Goal: Find specific page/section: Find specific page/section

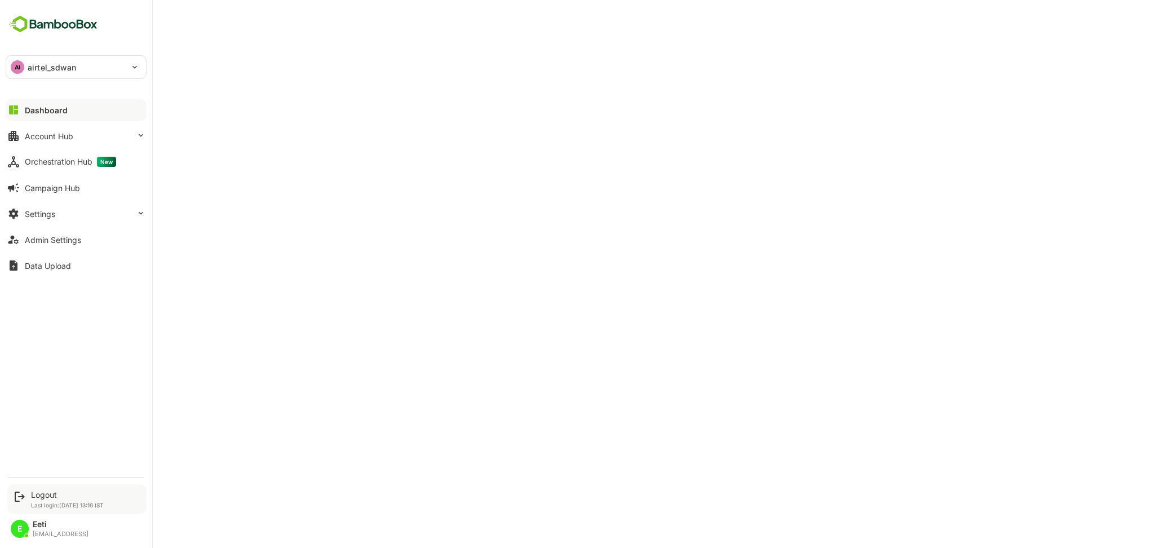
click at [67, 500] on div "Logout Last login: [DATE] 13:16 IST" at bounding box center [67, 499] width 73 height 19
click at [77, 498] on div "Logout" at bounding box center [67, 495] width 73 height 10
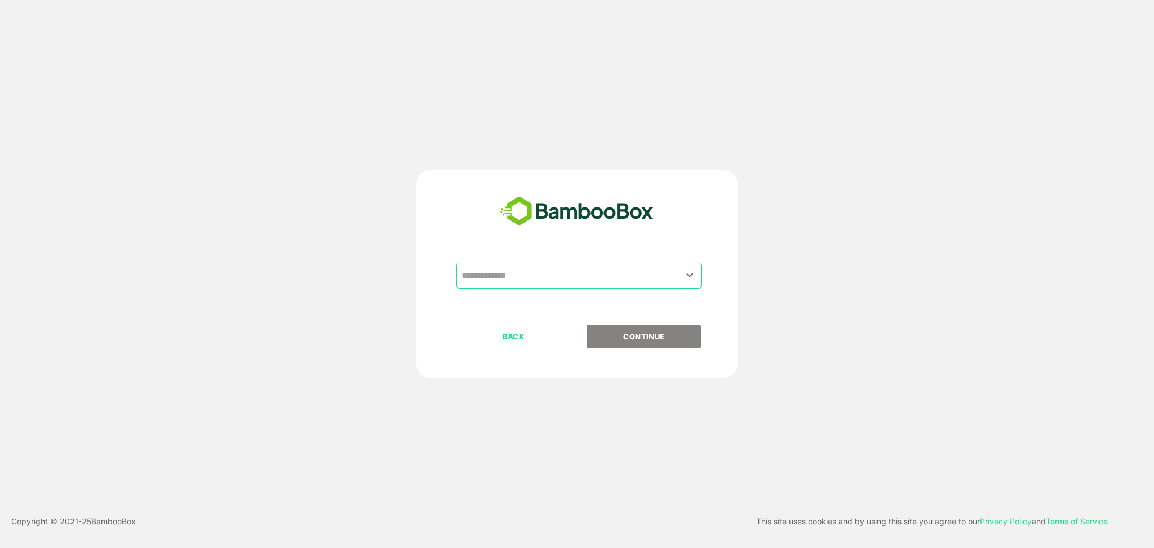
click at [610, 278] on input "text" at bounding box center [579, 275] width 241 height 21
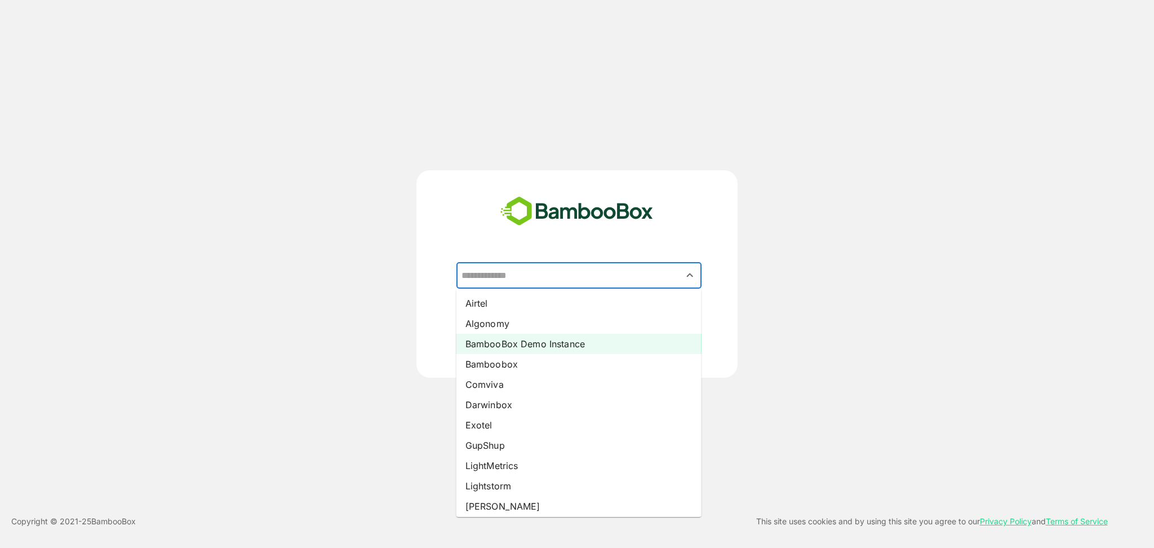
click at [548, 341] on li "BambooBox Demo Instance" at bounding box center [579, 344] width 245 height 20
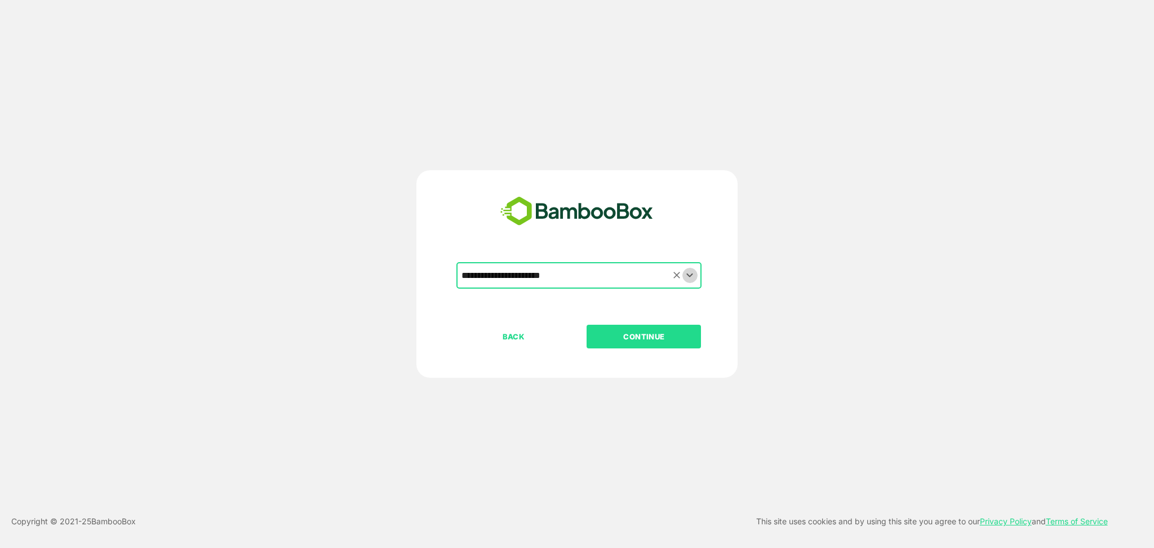
click at [686, 273] on icon "Open" at bounding box center [690, 275] width 14 height 14
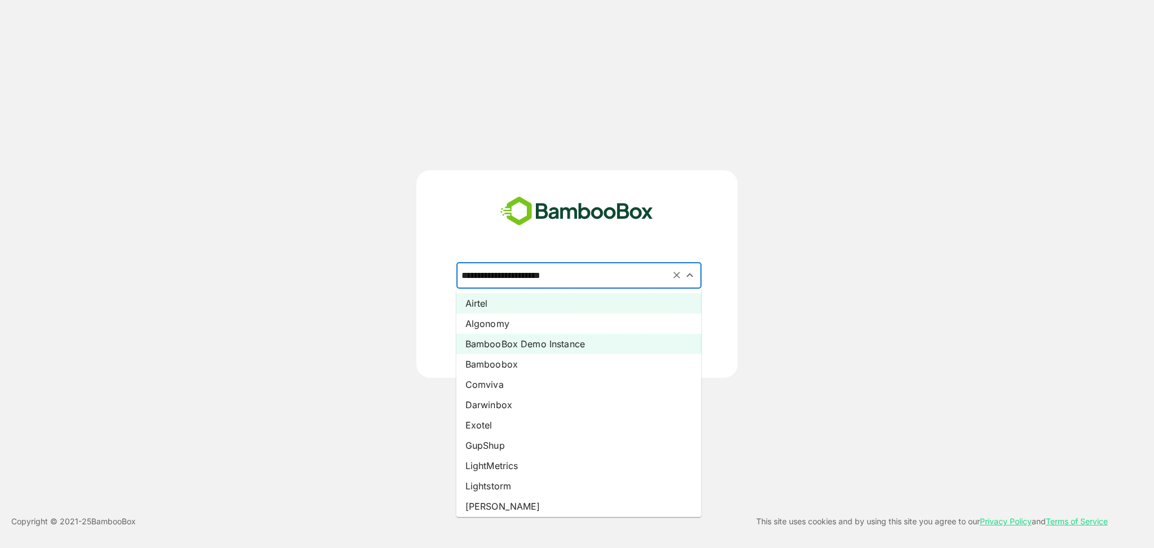
click at [499, 308] on li "Airtel" at bounding box center [579, 303] width 245 height 20
type input "******"
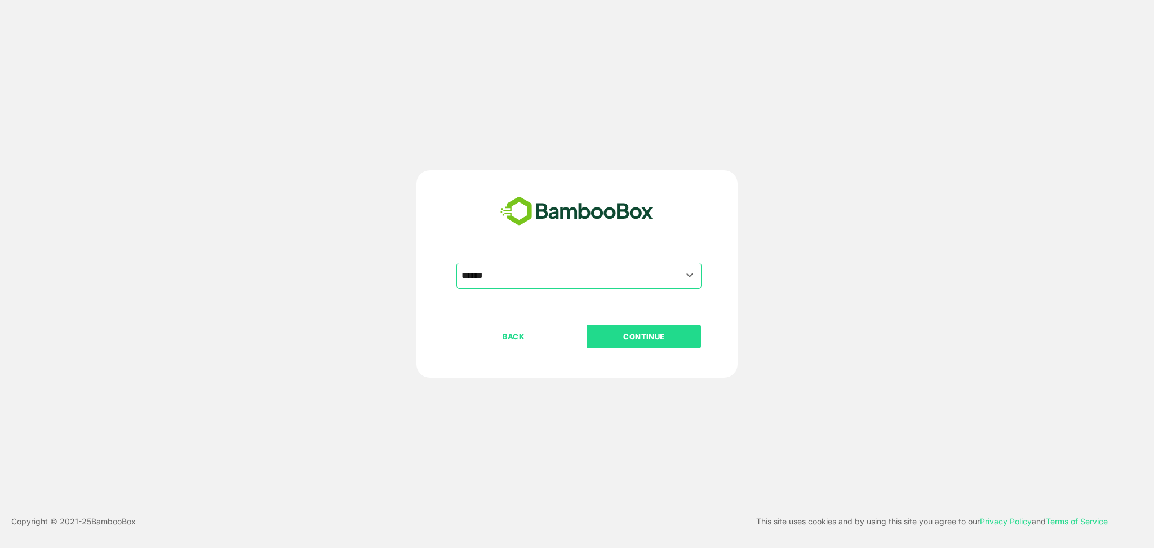
click at [632, 329] on button "CONTINUE" at bounding box center [644, 337] width 114 height 24
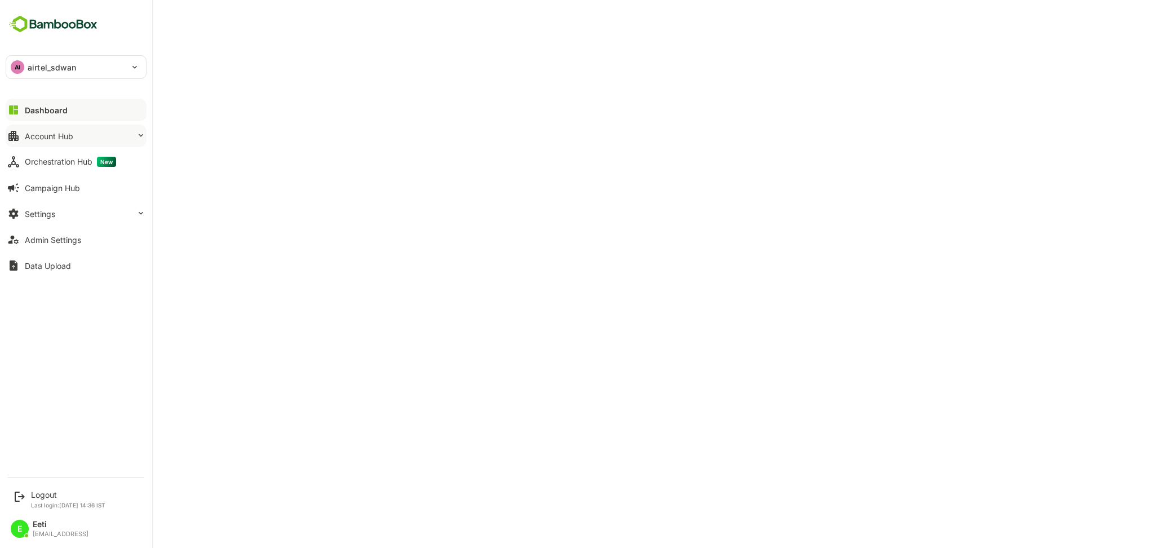
click at [67, 135] on div "Account Hub" at bounding box center [49, 136] width 48 height 10
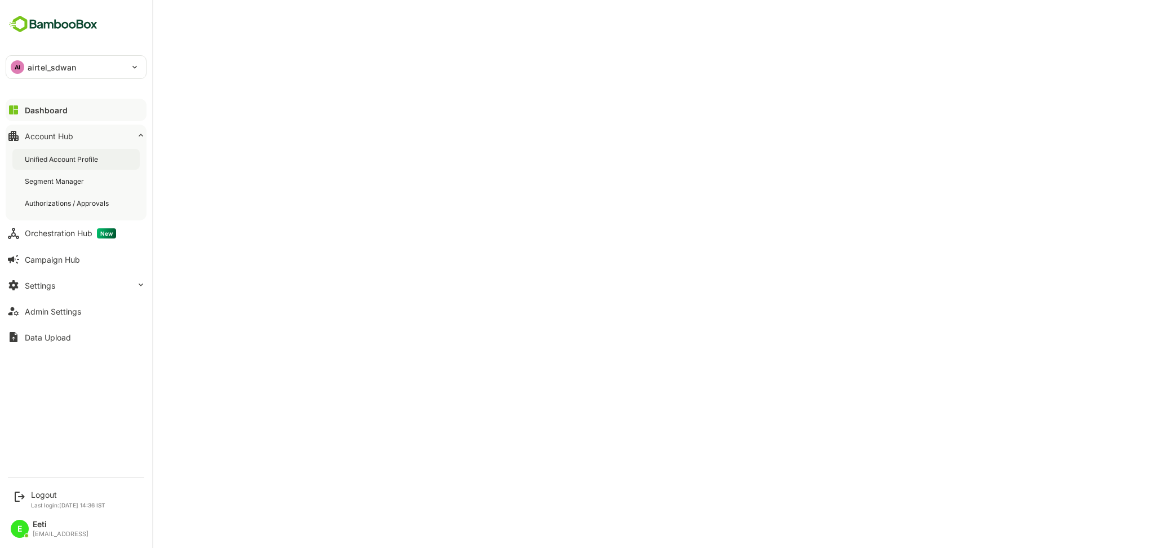
click at [64, 151] on div "Unified Account Profile" at bounding box center [75, 159] width 127 height 21
